Goal: Task Accomplishment & Management: Use online tool/utility

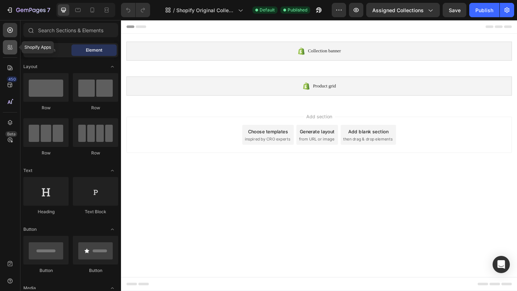
click at [11, 46] on icon at bounding box center [11, 46] width 2 height 2
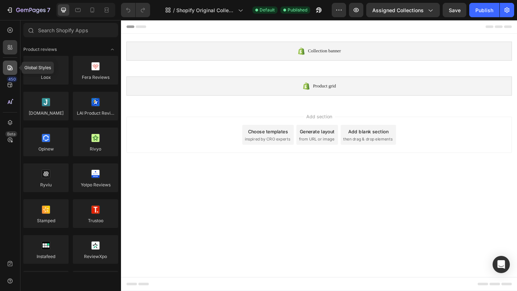
click at [11, 64] on icon at bounding box center [9, 67] width 7 height 7
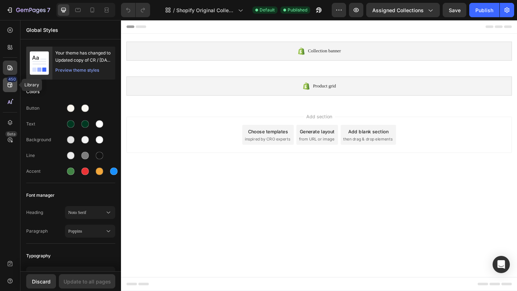
click at [9, 85] on icon at bounding box center [9, 84] width 7 height 7
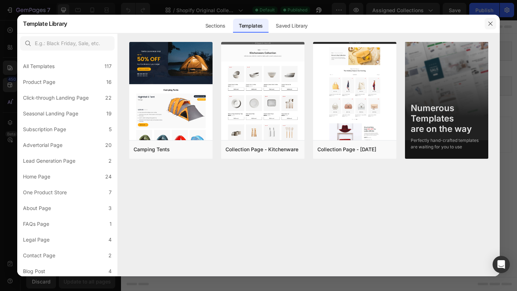
click at [490, 23] on icon "button" at bounding box center [490, 24] width 4 height 4
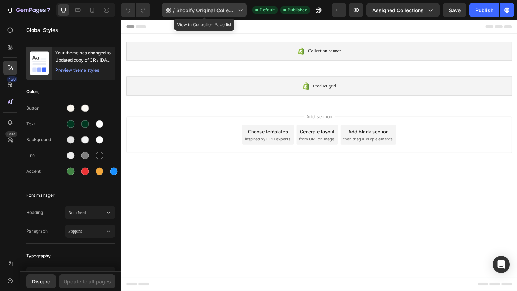
click at [235, 6] on span "Shopify Original Collection Template" at bounding box center [205, 10] width 59 height 8
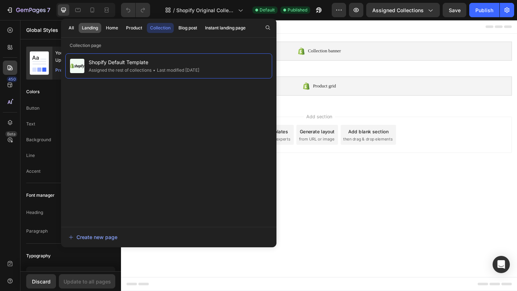
click at [86, 30] on div "Landing" at bounding box center [90, 28] width 16 height 6
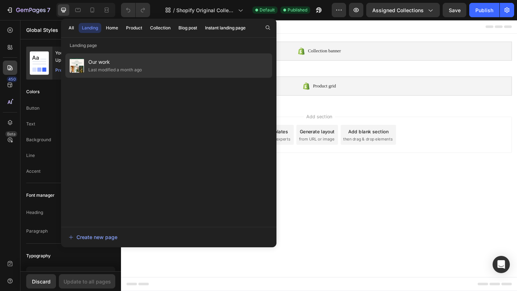
click at [135, 63] on span "Our work" at bounding box center [114, 62] width 53 height 9
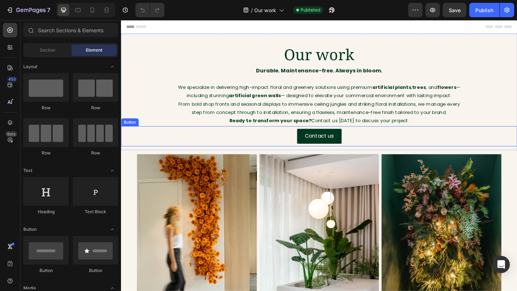
click at [379, 149] on div "Contact us Button" at bounding box center [336, 147] width 430 height 22
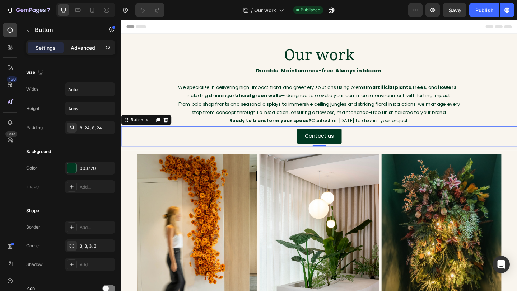
click at [77, 44] on p "Advanced" at bounding box center [83, 48] width 24 height 8
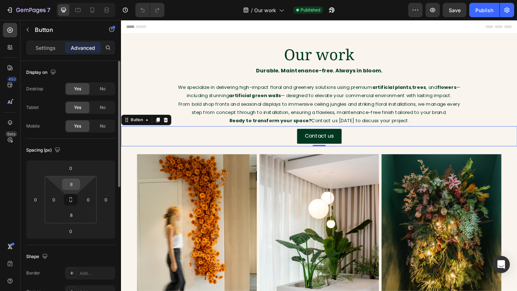
click at [71, 189] on input "8" at bounding box center [71, 184] width 14 height 11
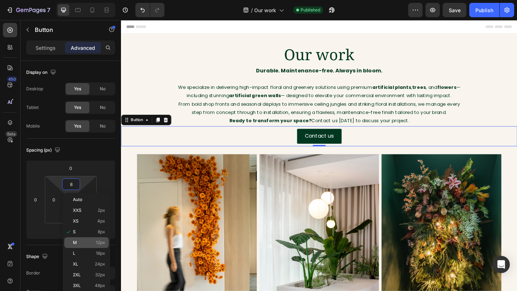
click at [77, 244] on p "M 12px" at bounding box center [89, 242] width 32 height 5
type input "12"
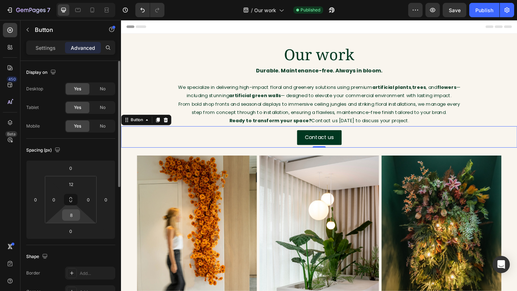
click at [74, 216] on input "8" at bounding box center [71, 215] width 14 height 11
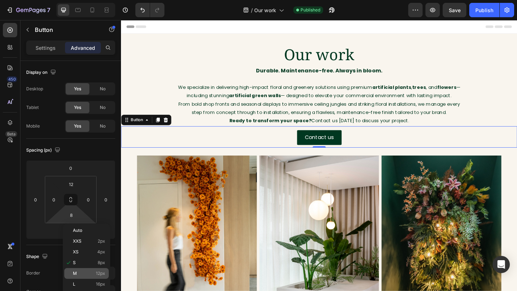
click at [78, 270] on div "M 12px" at bounding box center [86, 273] width 44 height 11
type input "12"
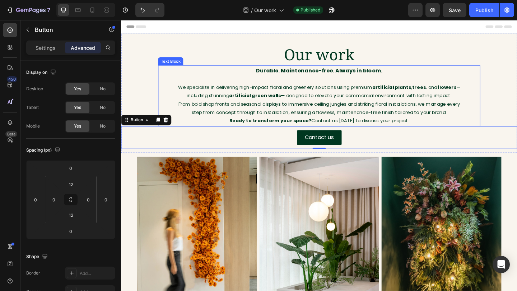
click at [355, 76] on strong "Durable. Maintenance-free. Always in bloom." at bounding box center [336, 75] width 137 height 8
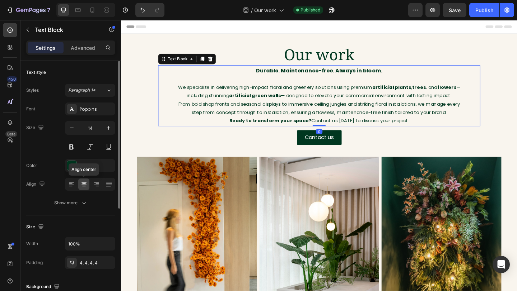
scroll to position [89, 0]
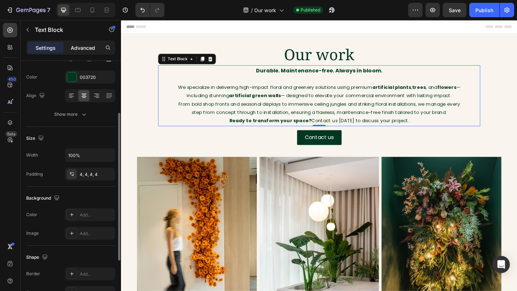
click at [83, 52] on div "Advanced" at bounding box center [83, 47] width 36 height 11
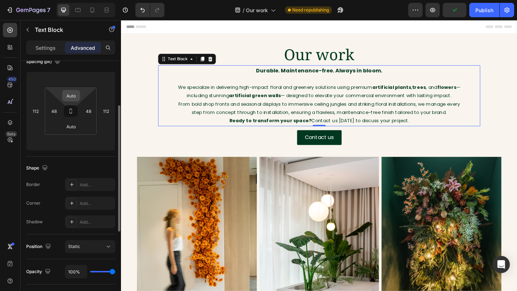
click at [73, 99] on input "Auto" at bounding box center [71, 95] width 14 height 11
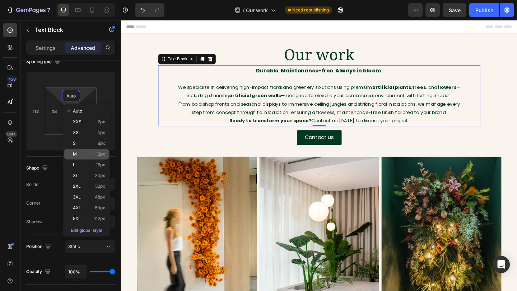
click at [84, 157] on div "M 12px" at bounding box center [86, 154] width 44 height 11
type input "12"
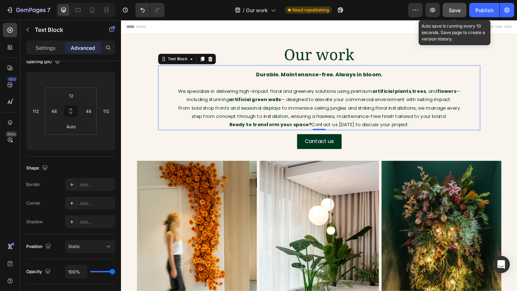
click at [455, 10] on span "Save" at bounding box center [454, 10] width 12 height 6
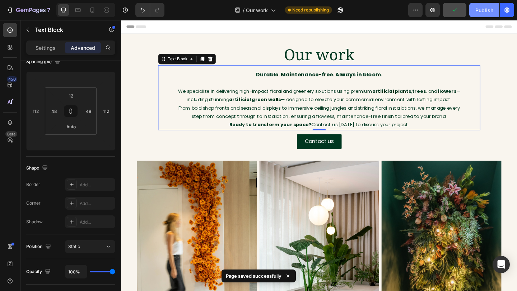
click at [493, 11] on button "Publish" at bounding box center [484, 10] width 30 height 14
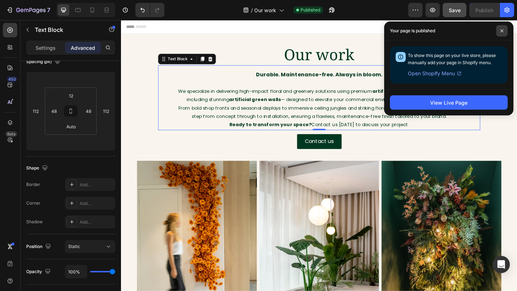
click at [503, 34] on span at bounding box center [501, 30] width 11 height 11
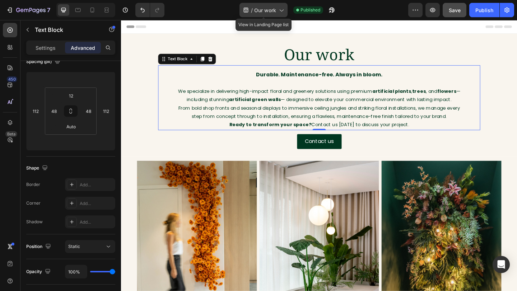
click at [281, 13] on div "/ Our work" at bounding box center [263, 10] width 48 height 14
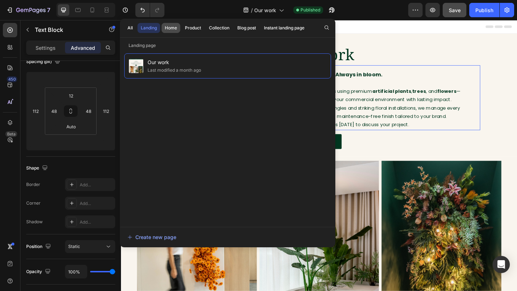
click at [169, 27] on div "Home" at bounding box center [171, 28] width 12 height 6
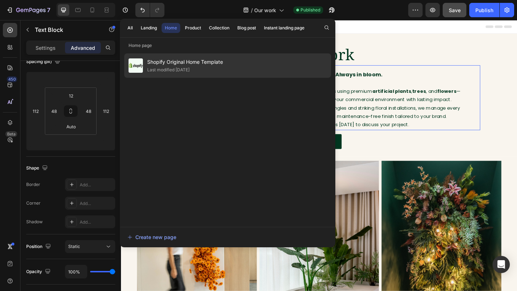
click at [189, 68] on div "Last modified [DATE]" at bounding box center [168, 69] width 42 height 7
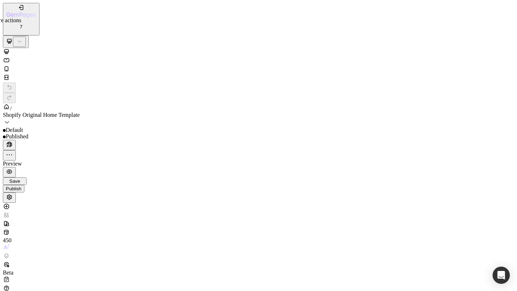
click at [13, 151] on icon "button" at bounding box center [9, 154] width 7 height 7
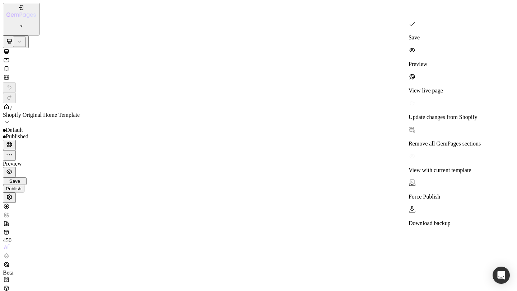
click at [13, 151] on icon "button" at bounding box center [9, 154] width 7 height 7
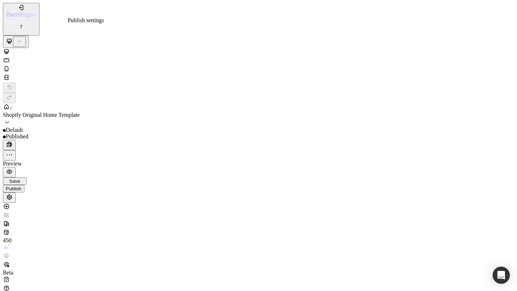
click at [13, 194] on icon "button" at bounding box center [9, 197] width 7 height 7
click at [10, 57] on icon at bounding box center [6, 60] width 7 height 7
click at [10, 65] on icon at bounding box center [6, 68] width 7 height 7
click at [10, 74] on icon at bounding box center [6, 77] width 7 height 7
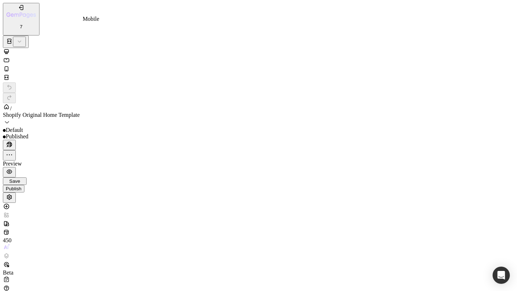
click at [10, 65] on icon at bounding box center [6, 68] width 7 height 7
click at [10, 57] on icon at bounding box center [6, 60] width 7 height 7
click at [9, 49] on icon at bounding box center [6, 51] width 5 height 5
click at [14, 253] on div at bounding box center [10, 257] width 14 height 9
click at [10, 229] on icon at bounding box center [6, 232] width 7 height 7
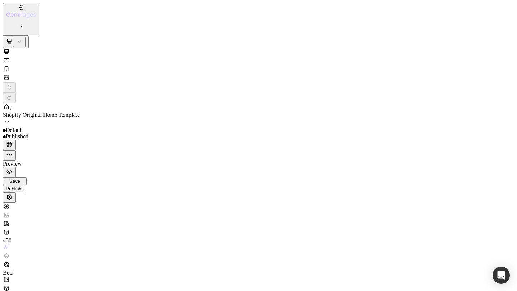
scroll to position [392, 0]
